Goal: Check status

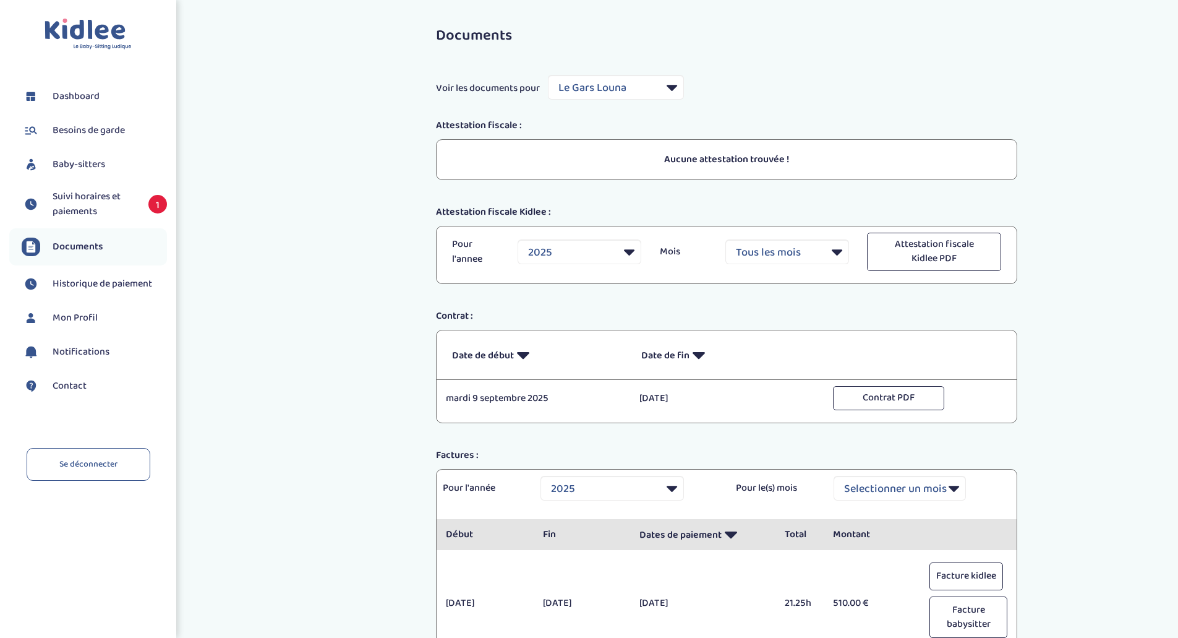
select select "44358"
select select "2025"
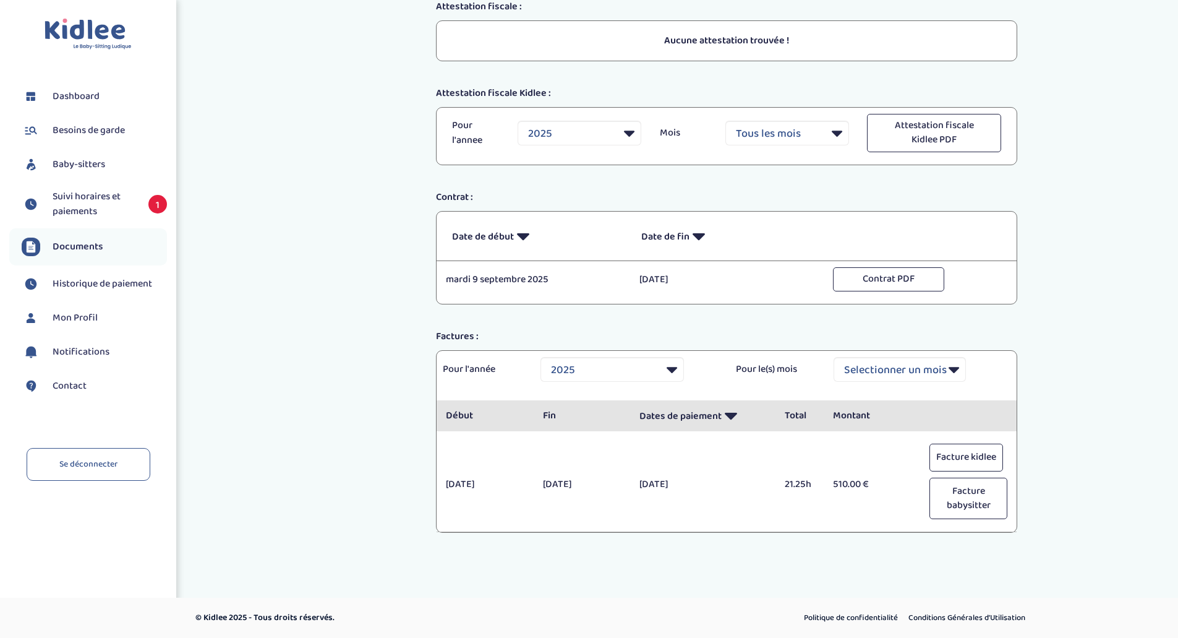
click at [67, 207] on span "Suivi horaires et paiements" at bounding box center [94, 204] width 83 height 30
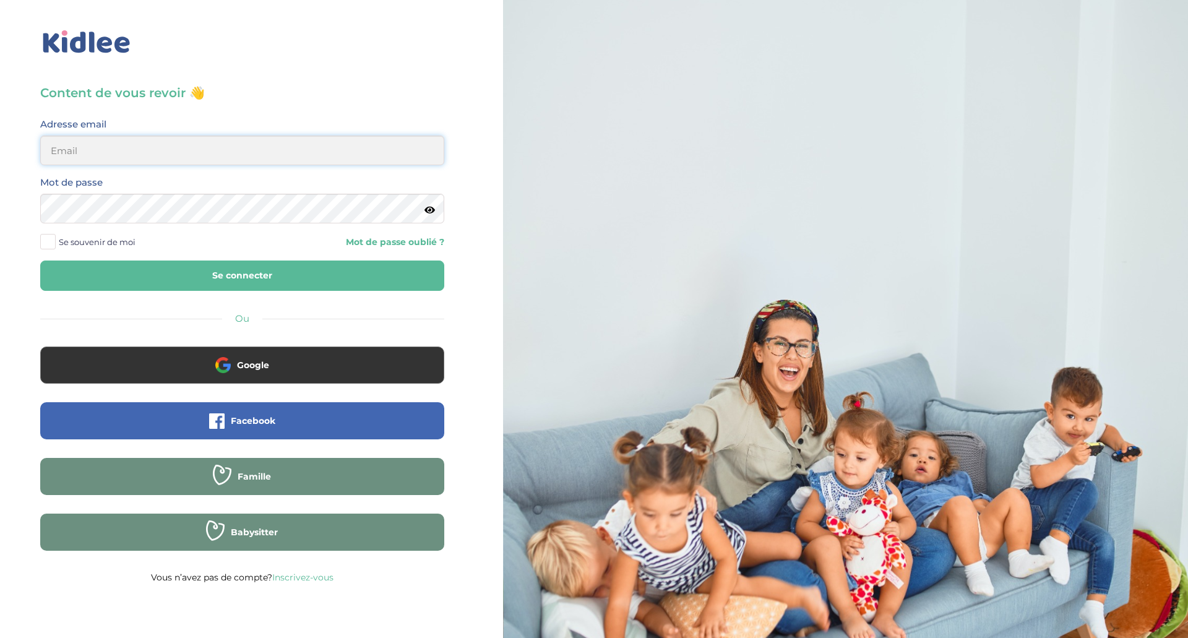
click at [161, 158] on input "email" at bounding box center [242, 150] width 404 height 30
type input "sonia_askri@yahoo.fr"
click at [40, 260] on button "Se connecter" at bounding box center [242, 275] width 404 height 30
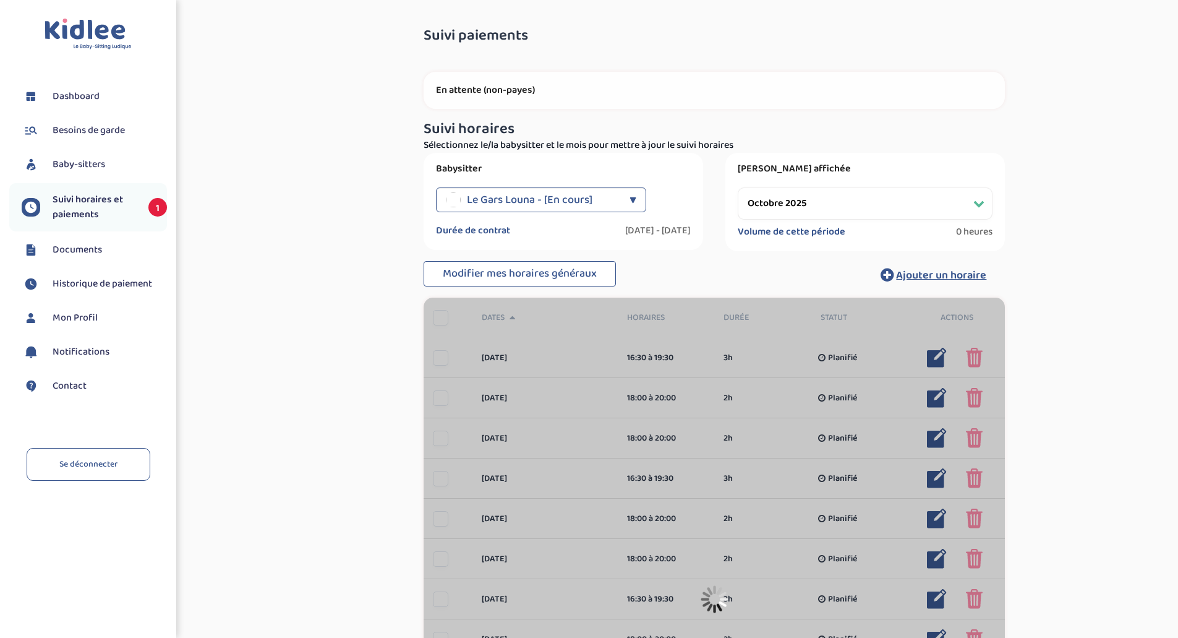
select select "octobre 2025"
